Goal: Find specific page/section: Find specific page/section

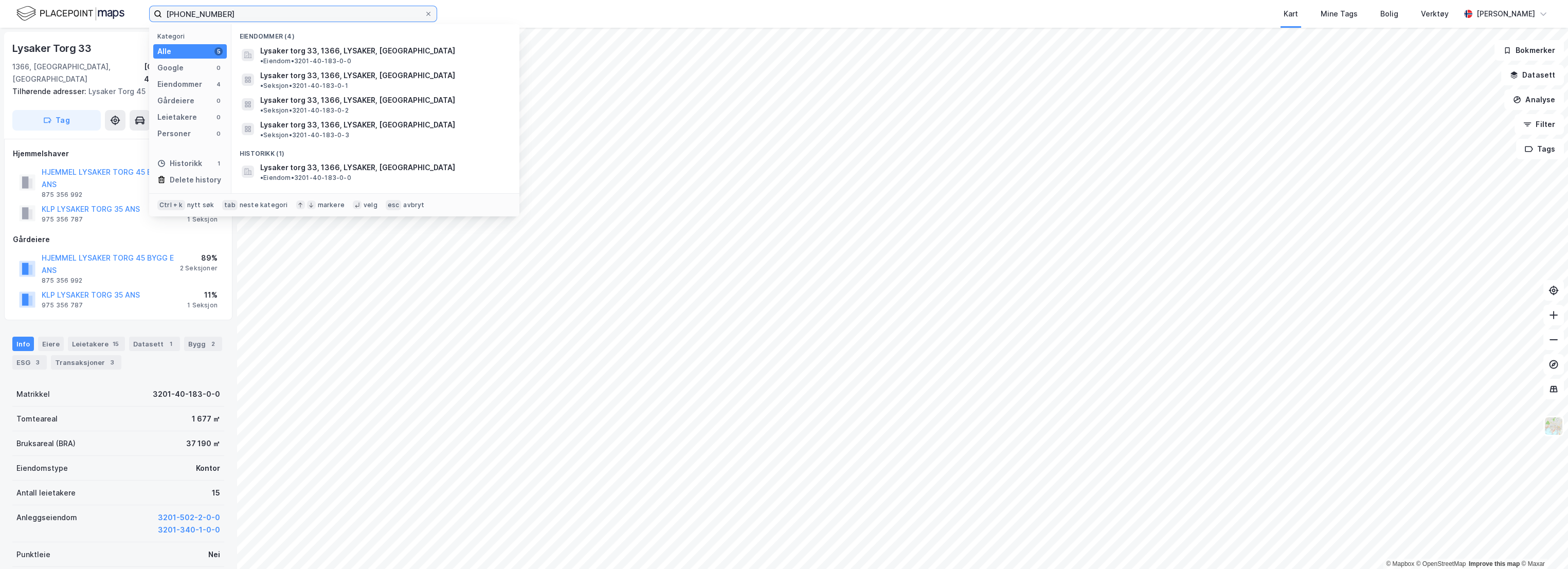
drag, startPoint x: 234, startPoint y: 12, endPoint x: 71, endPoint y: 12, distance: 163.0
click at [71, 12] on div "[PHONE_NUMBER] Kategori Alle 5 Google 0 Eiendommer 4 Gårdeiere 0 Leietakere 0 P…" at bounding box center [784, 14] width 1568 height 28
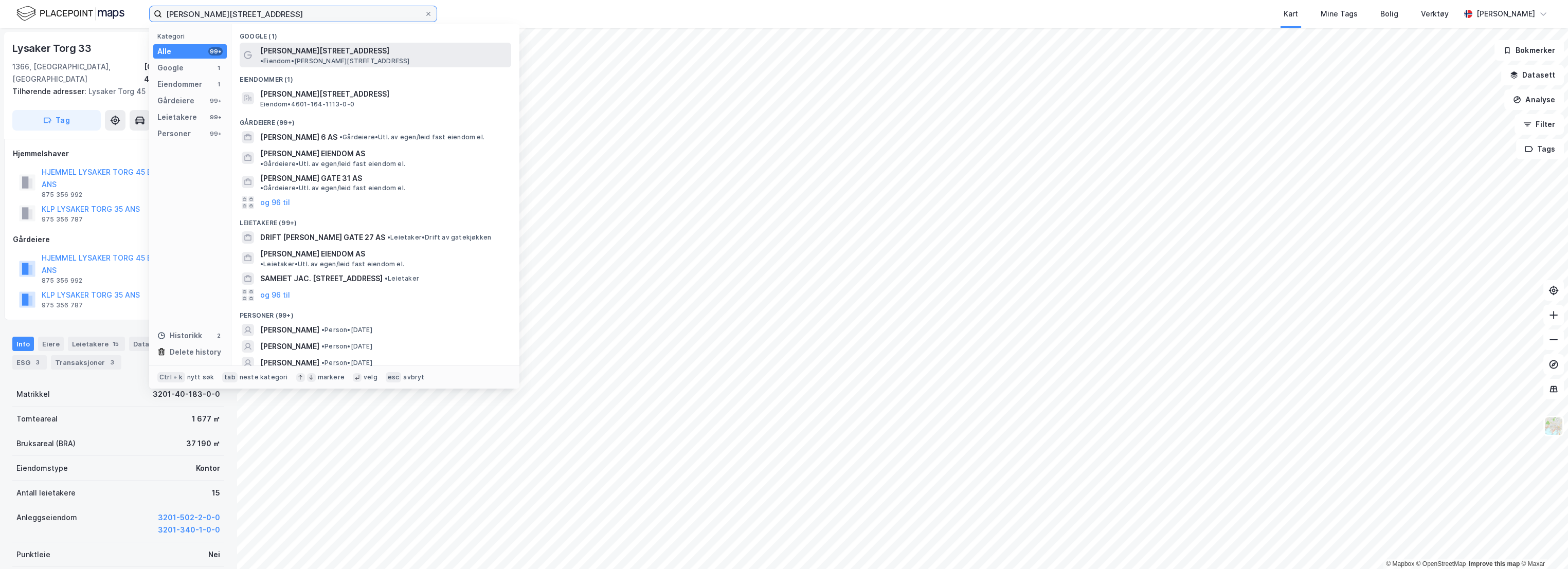
type input "[PERSON_NAME][STREET_ADDRESS]"
click at [380, 43] on div "[PERSON_NAME][STREET_ADDRESS] • Eiendom • [STREET_ADDRESS]" at bounding box center [376, 55] width 271 height 25
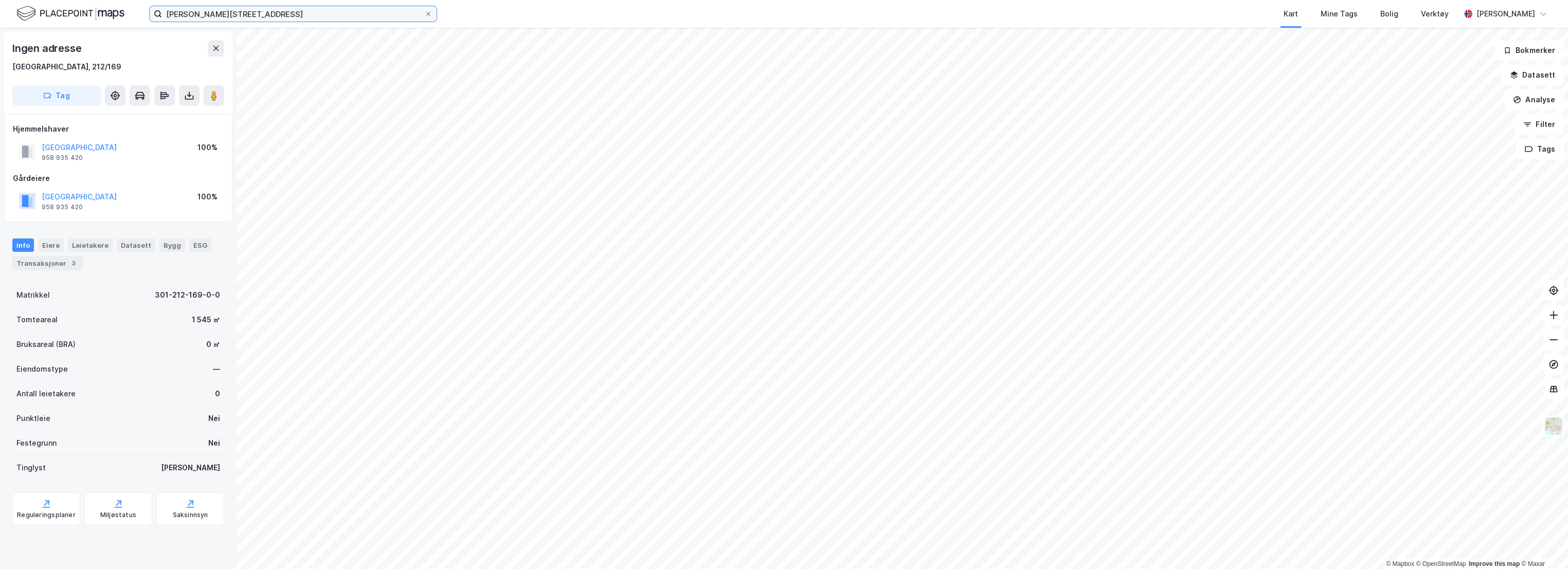
click at [255, 9] on input "[PERSON_NAME][STREET_ADDRESS]" at bounding box center [293, 13] width 262 height 15
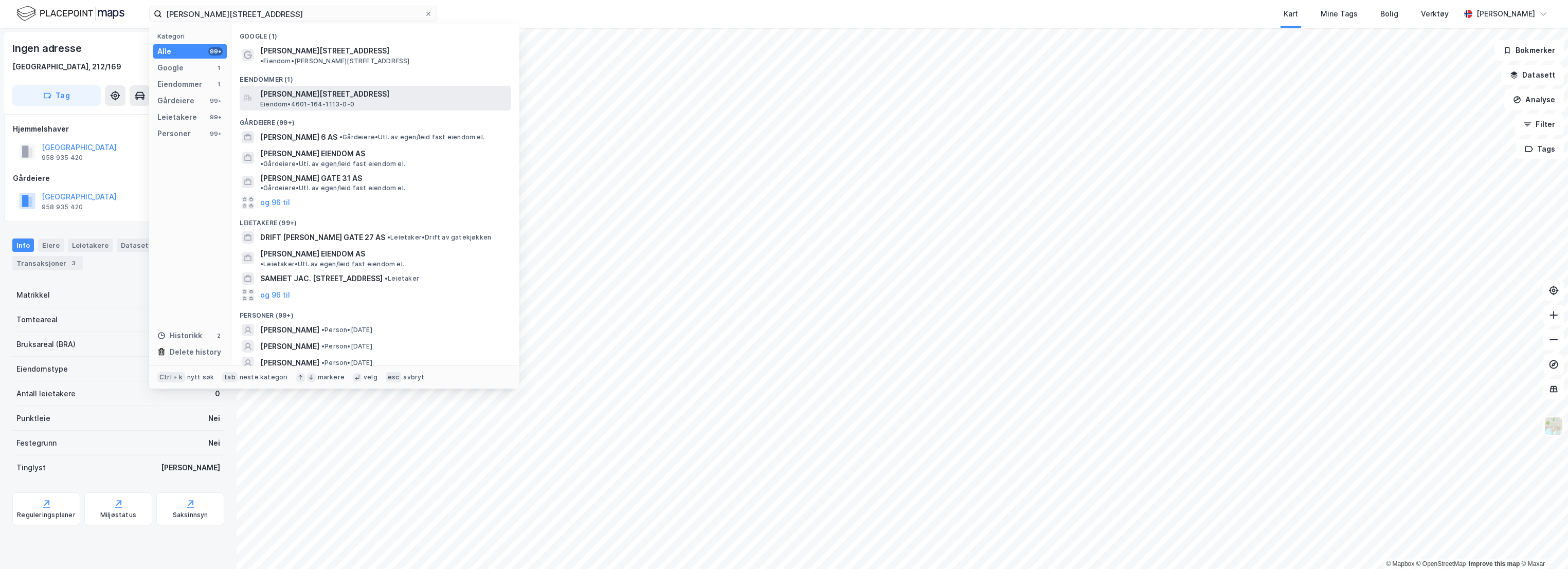
click at [325, 88] on span "[PERSON_NAME][STREET_ADDRESS]" at bounding box center [384, 94] width 247 height 12
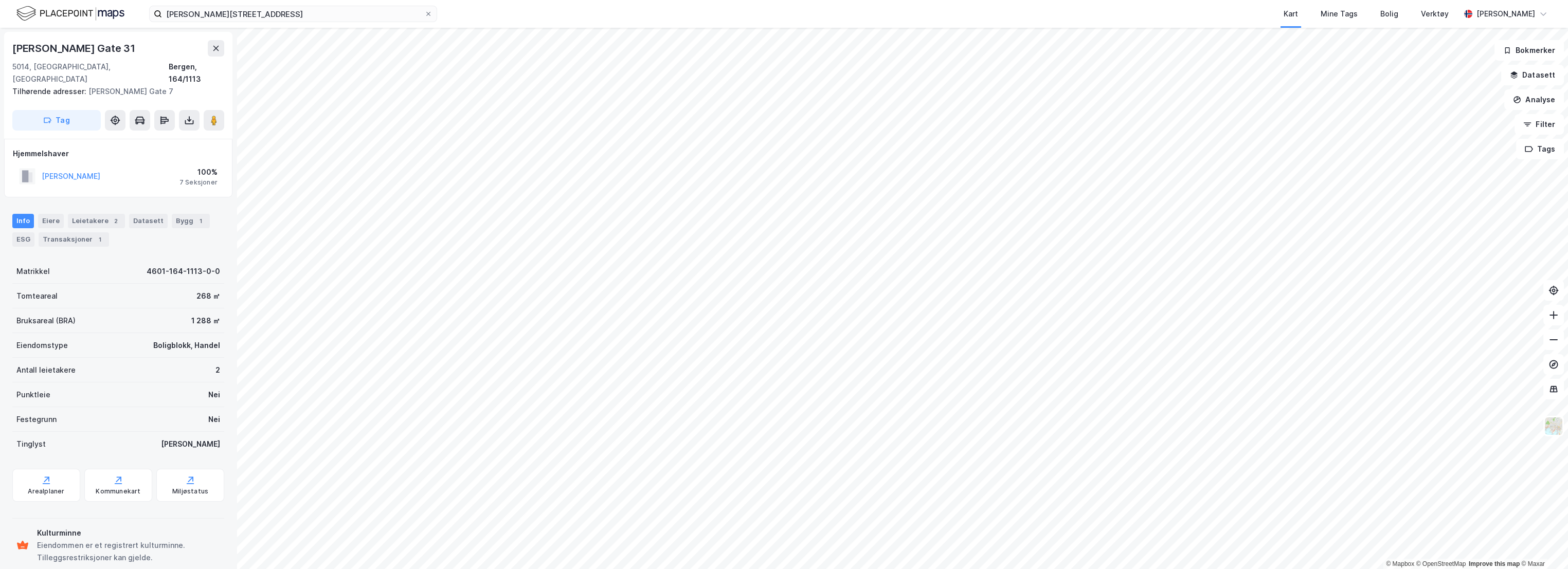
click at [107, 284] on div "Tomteareal 268 ㎡" at bounding box center [118, 296] width 212 height 25
